Goal: Task Accomplishment & Management: Use online tool/utility

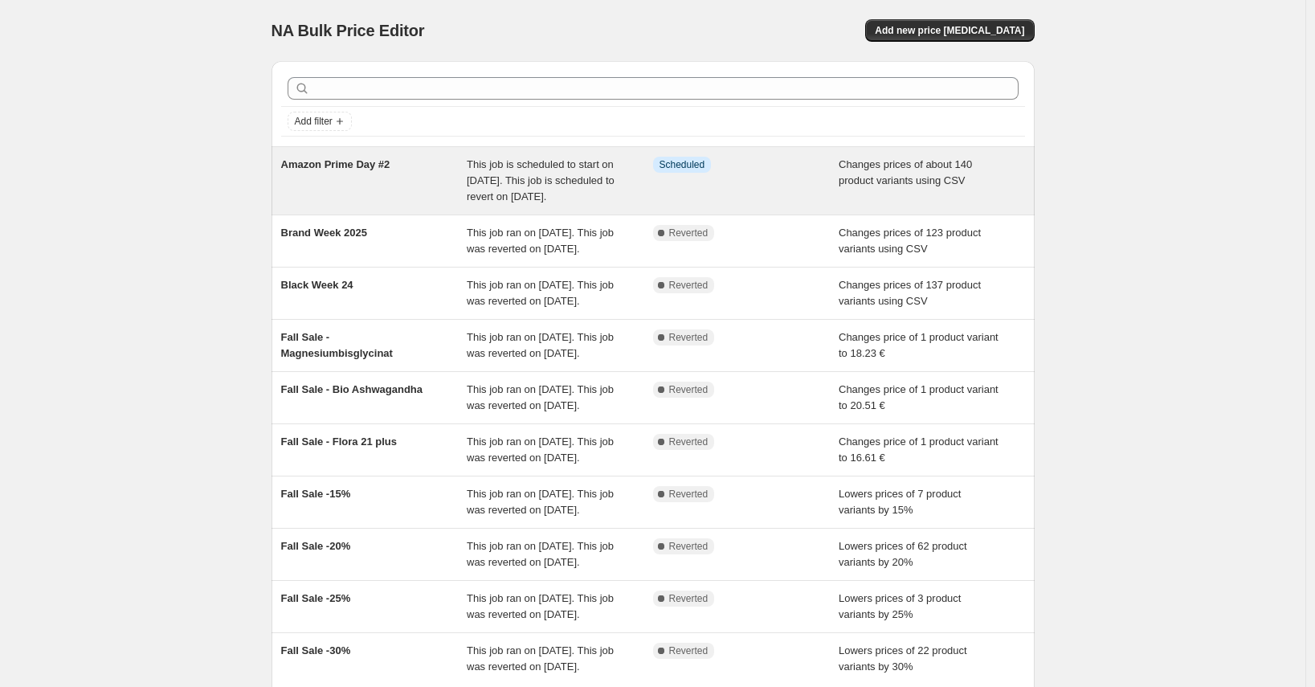
click at [350, 166] on span "Amazon Prime Day #2" at bounding box center [335, 164] width 109 height 12
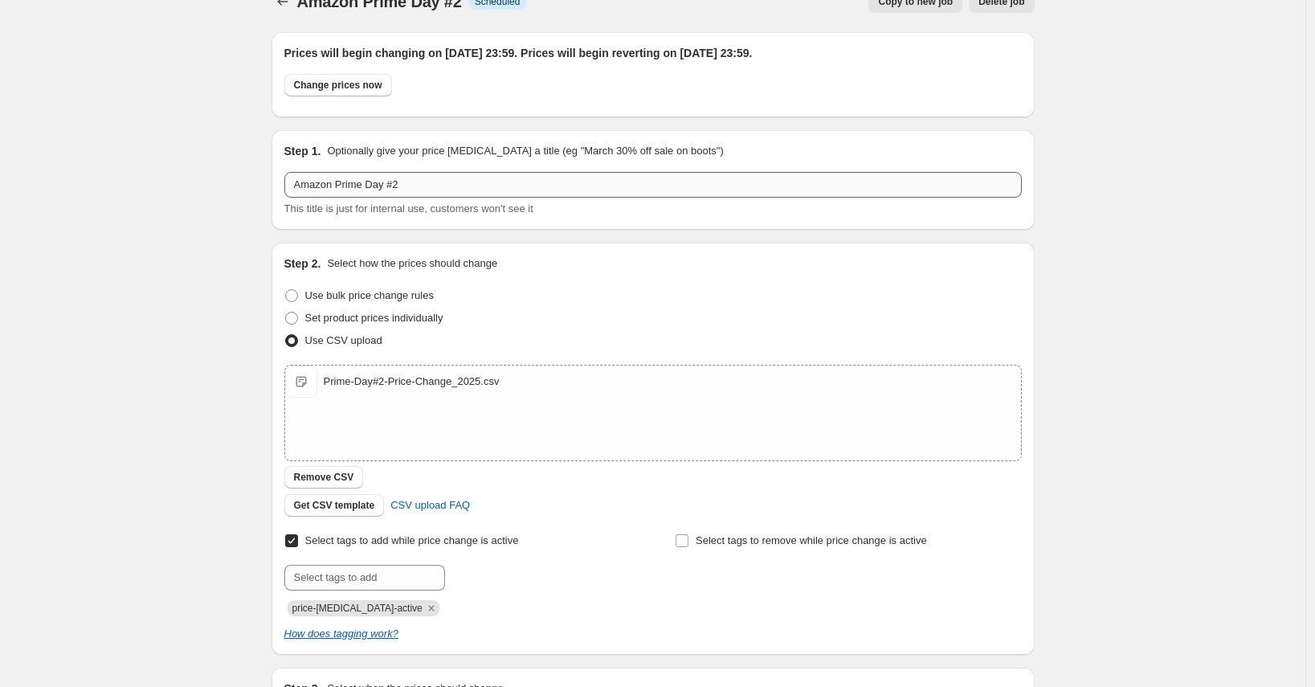
scroll to position [220, 0]
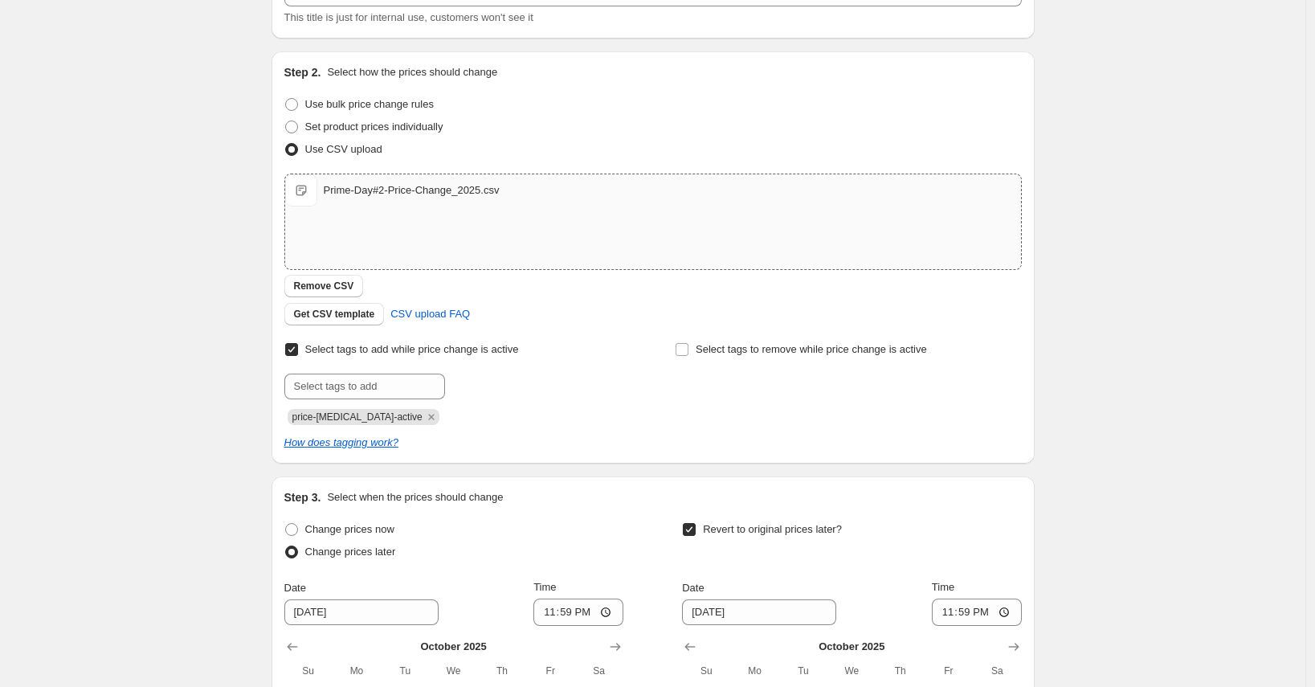
click at [370, 190] on div "Prime-Day#2-Price-Change_2025.csv" at bounding box center [412, 190] width 176 height 16
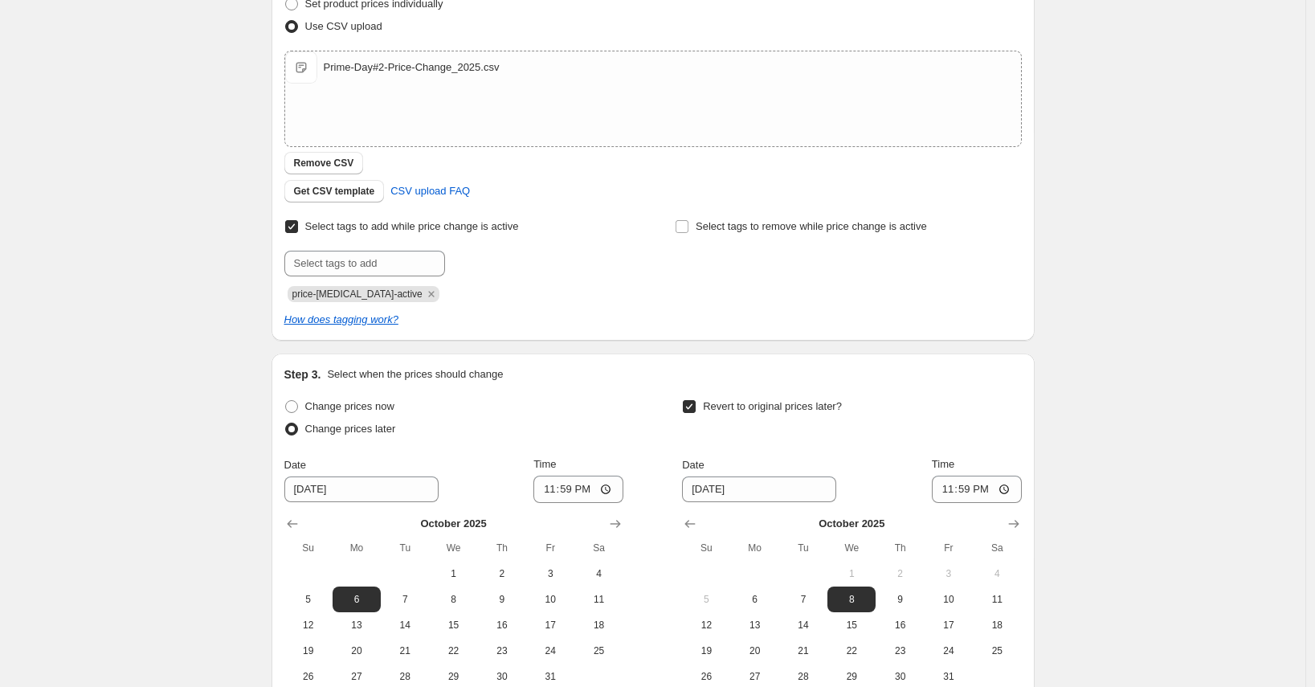
scroll to position [341, 0]
click at [363, 191] on span "Get CSV template" at bounding box center [334, 192] width 81 height 13
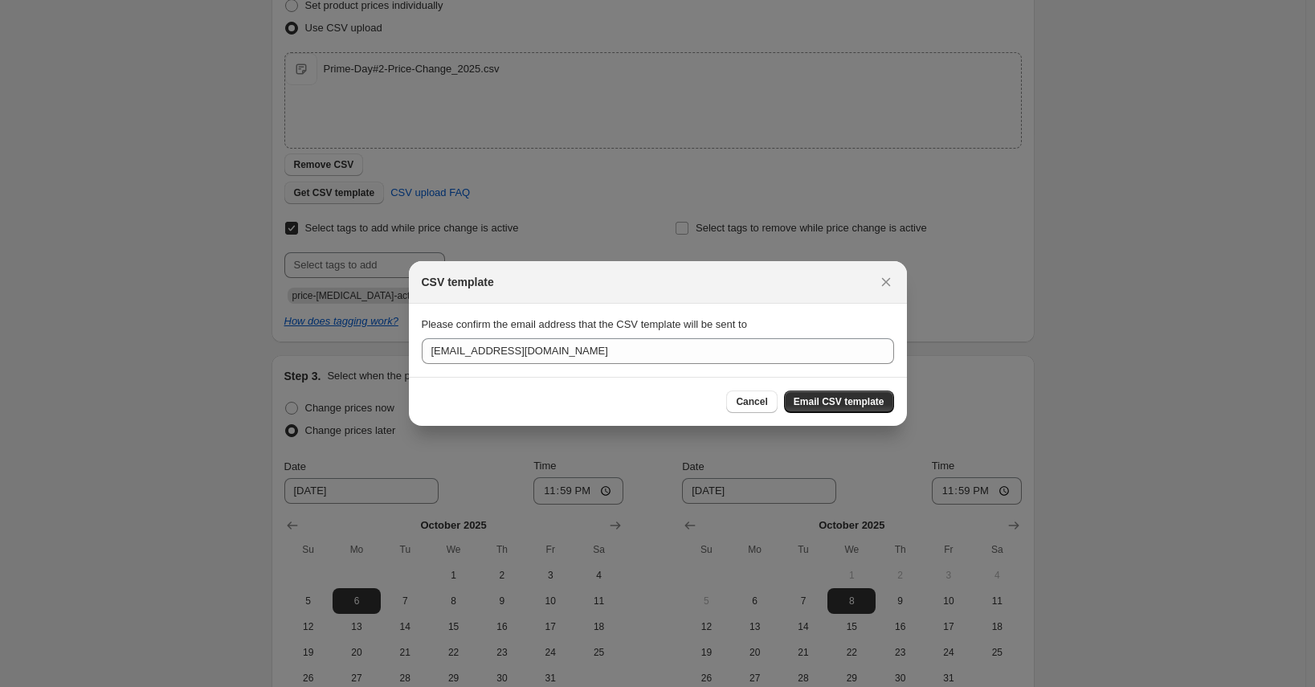
scroll to position [0, 0]
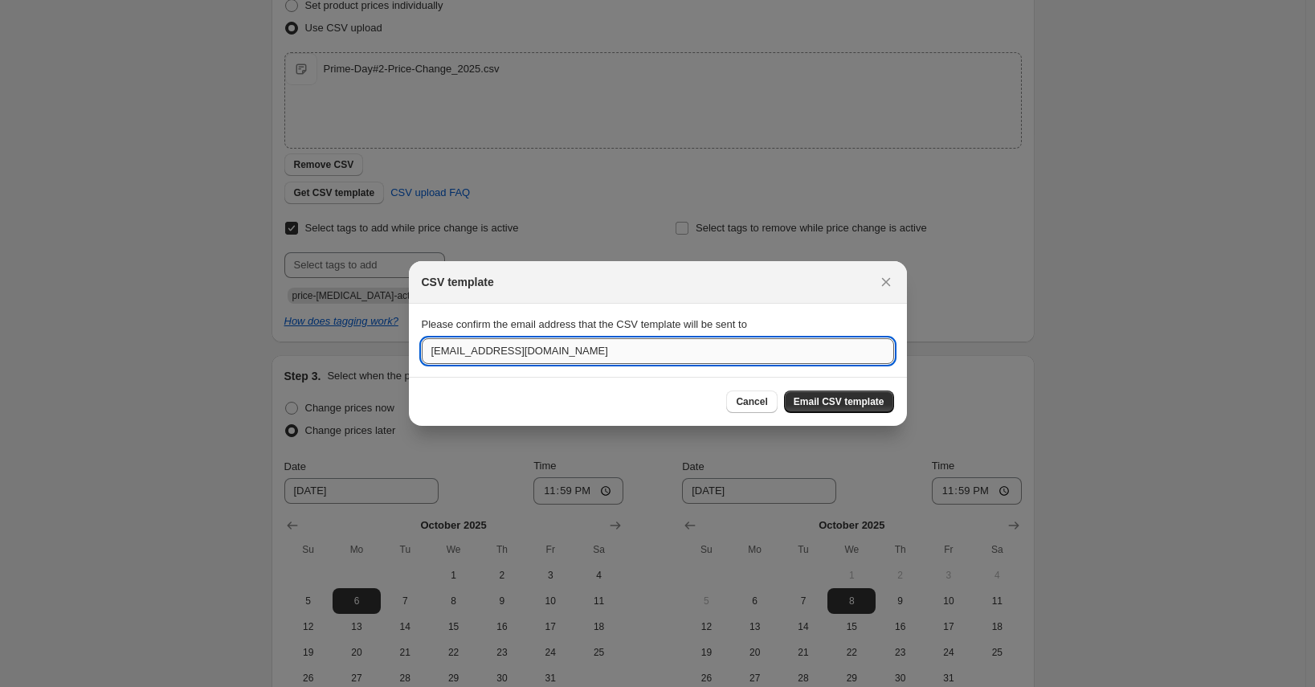
click at [638, 356] on input "shop-naturalelements@natsana.com" at bounding box center [658, 351] width 472 height 26
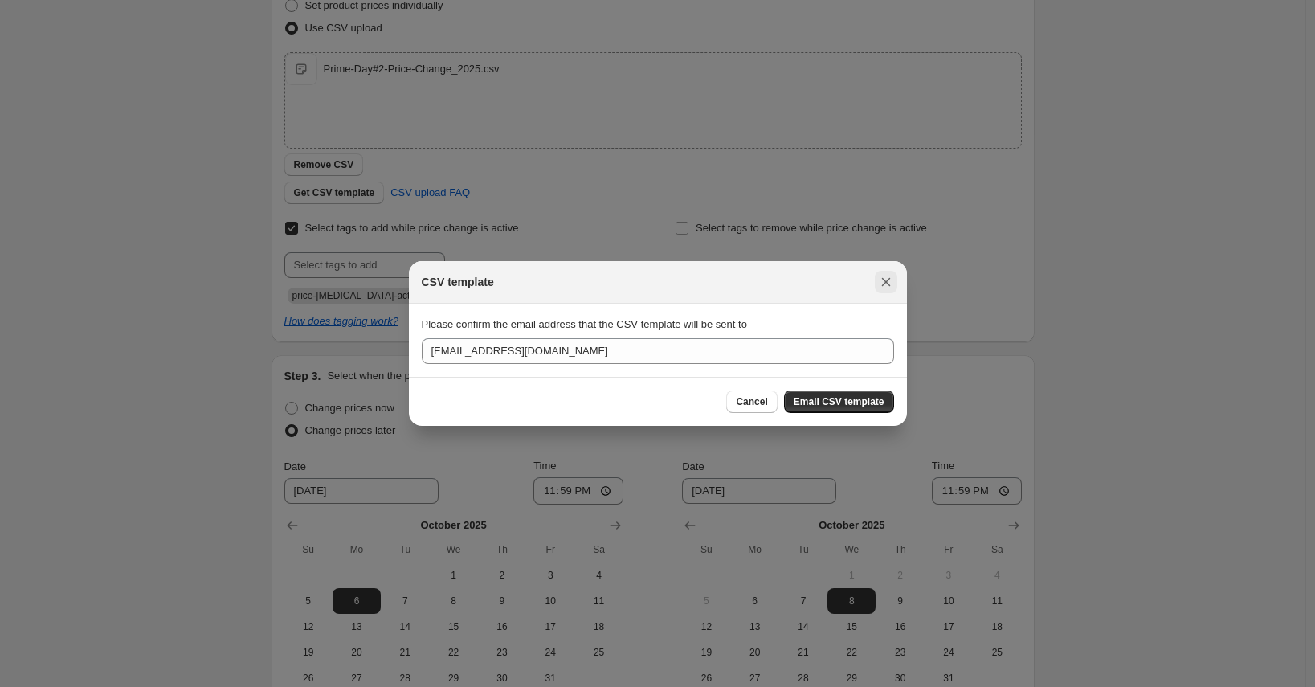
click at [887, 279] on icon "Close" at bounding box center [885, 282] width 9 height 9
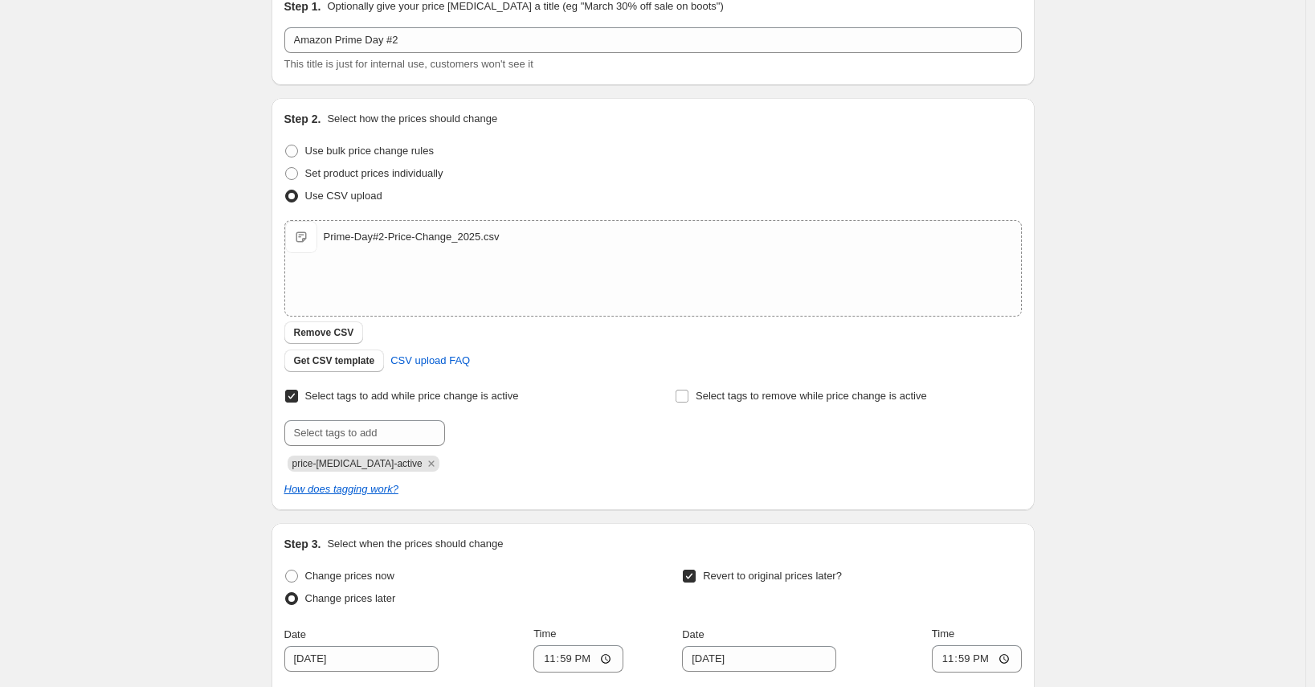
scroll to position [251, 0]
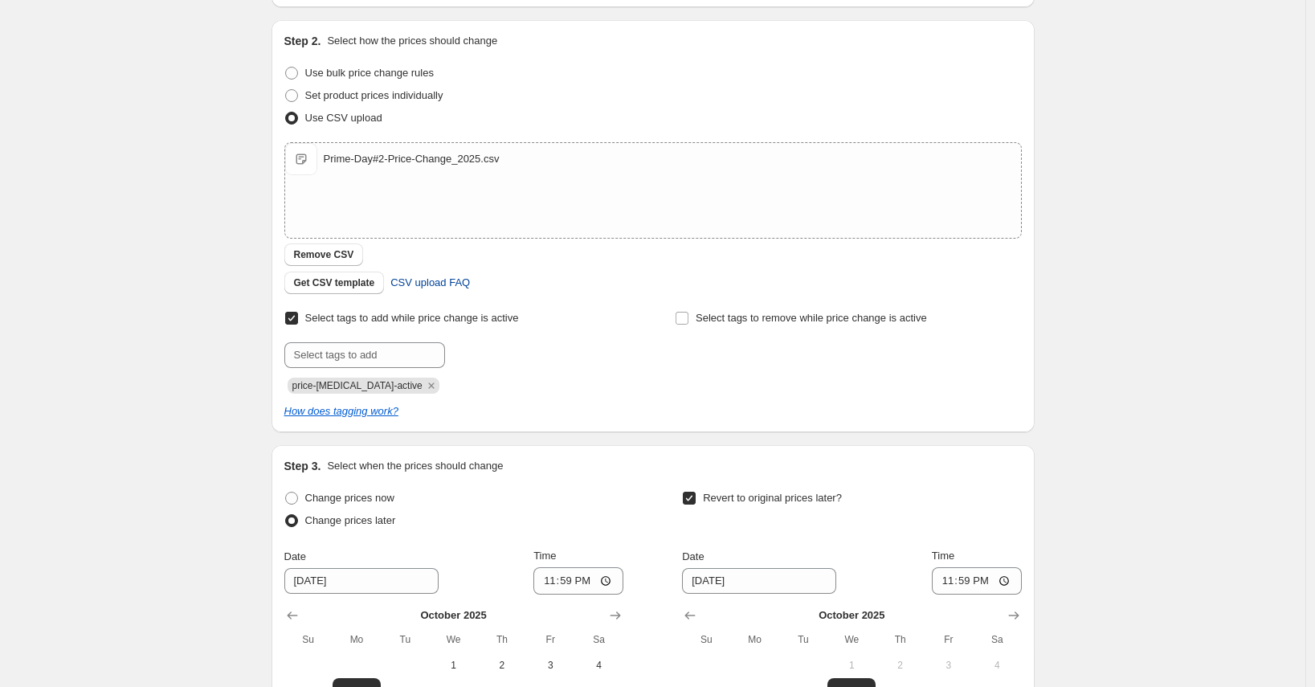
click at [427, 284] on span "CSV upload FAQ" at bounding box center [430, 283] width 80 height 16
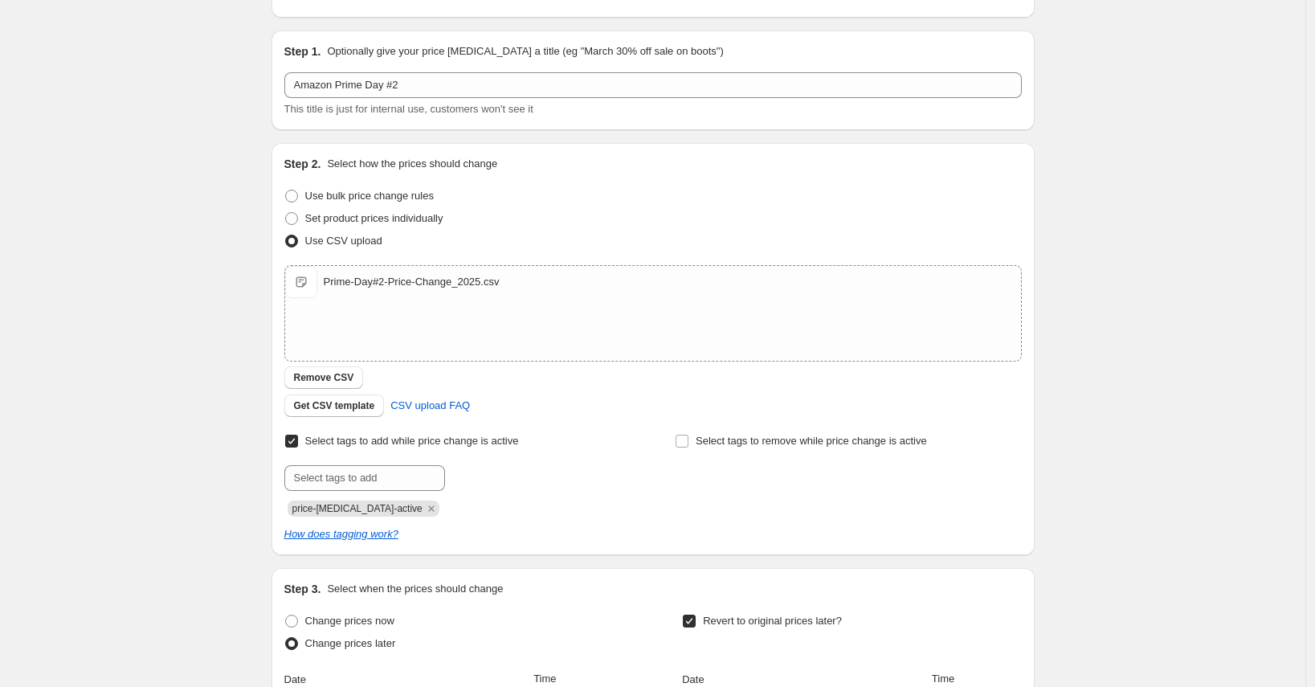
scroll to position [126, 0]
click at [482, 284] on div "Prime-Day#2-Price-Change_2025.csv" at bounding box center [412, 284] width 176 height 16
click at [244, 300] on div "Amazon Prime Day #2. This page is ready Amazon Prime Day #2 Info Scheduled Copy…" at bounding box center [652, 477] width 1305 height 1207
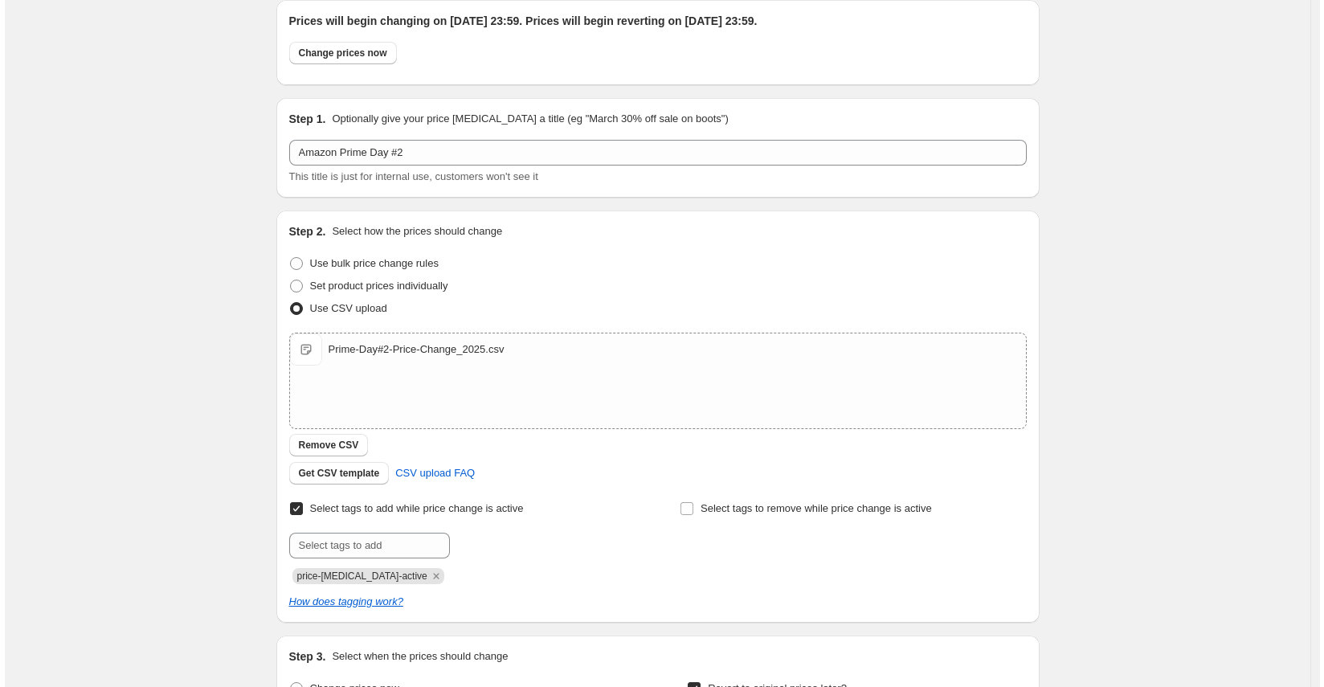
scroll to position [0, 0]
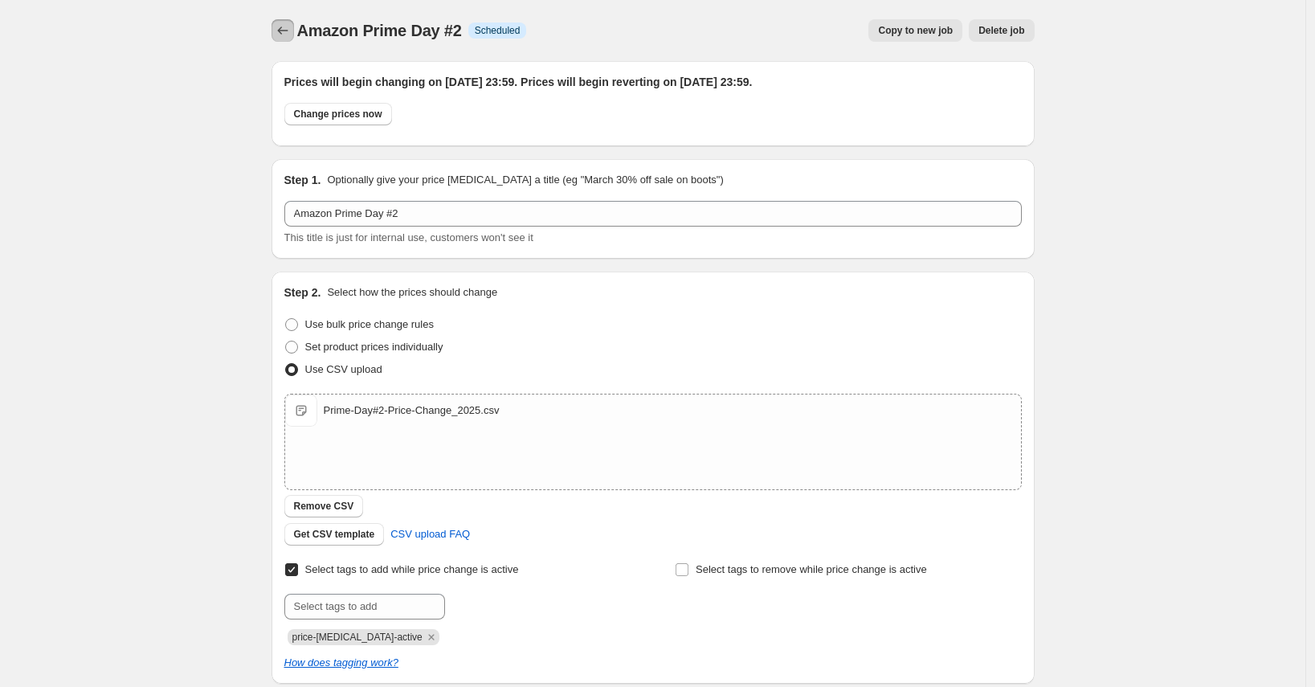
click at [284, 29] on icon "Price change jobs" at bounding box center [283, 30] width 16 height 16
